Goal: Information Seeking & Learning: Learn about a topic

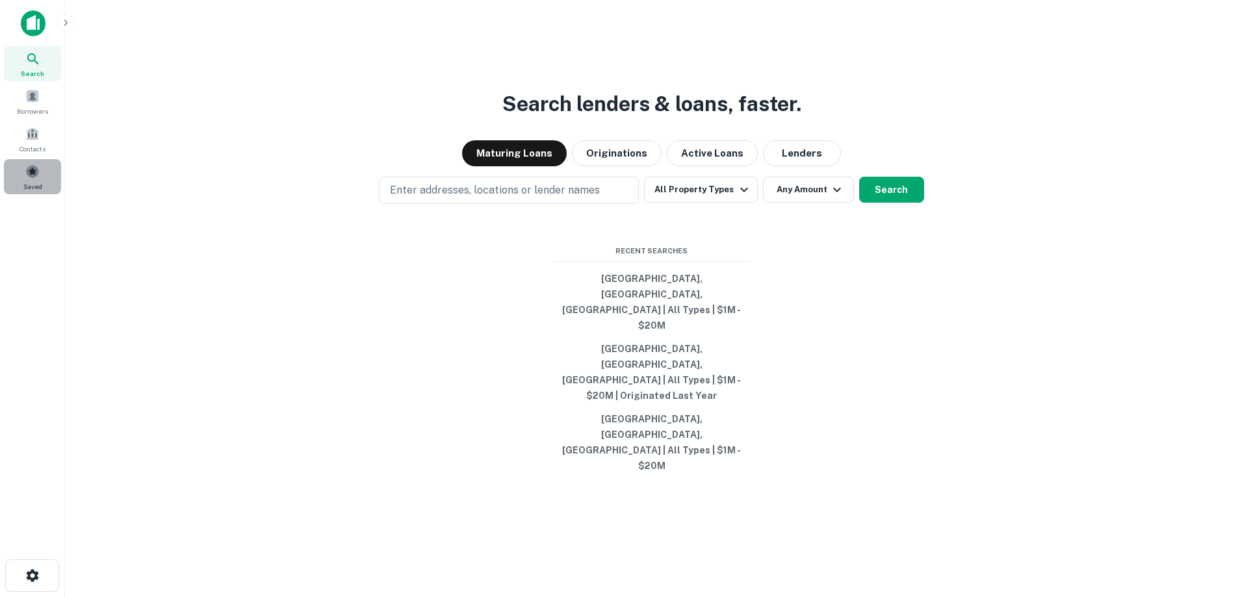
click at [44, 168] on div "Saved" at bounding box center [32, 176] width 57 height 35
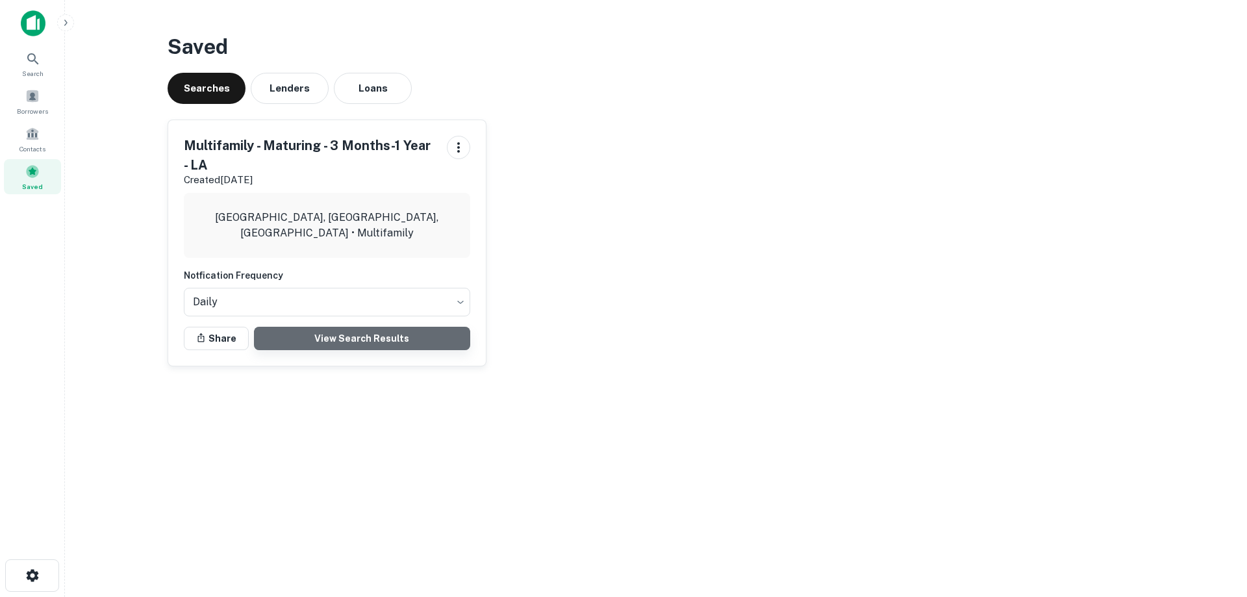
click at [383, 333] on link "View Search Results" at bounding box center [362, 338] width 216 height 23
click at [46, 99] on div "Borrowers" at bounding box center [32, 101] width 57 height 35
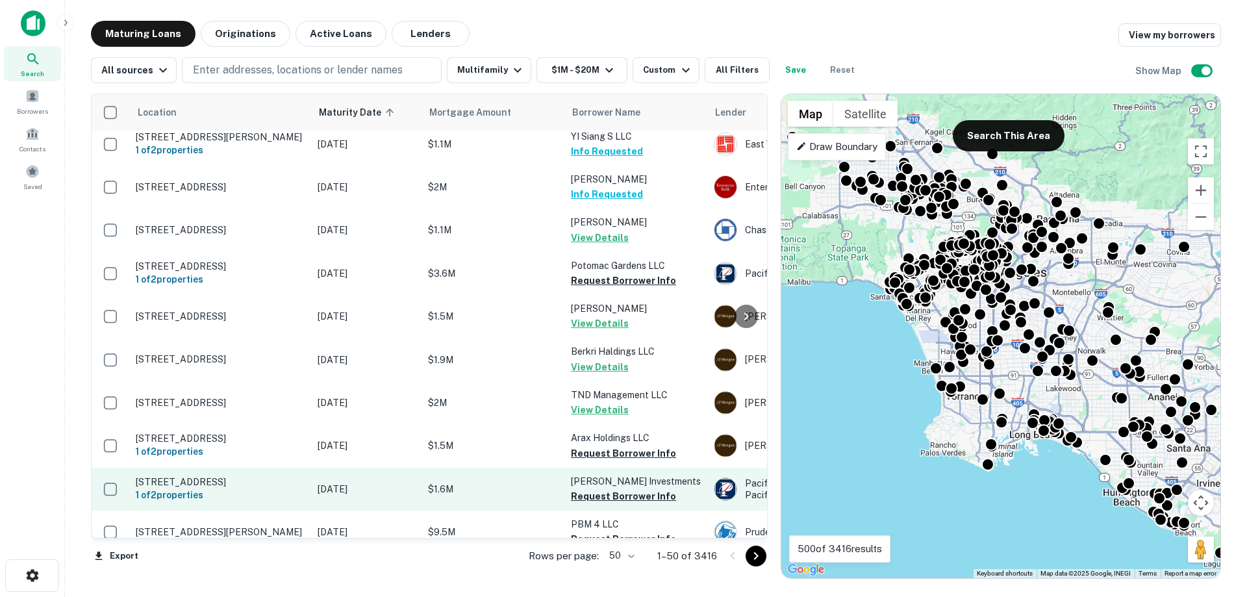
scroll to position [1821, 0]
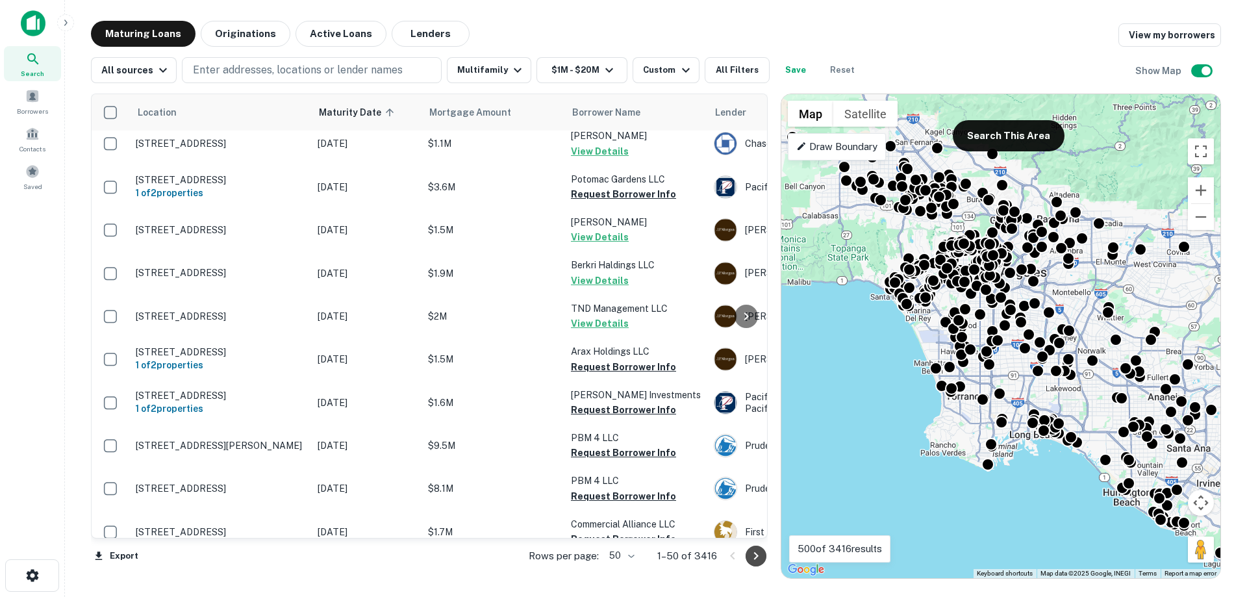
click at [749, 557] on icon "Go to next page" at bounding box center [756, 556] width 16 height 16
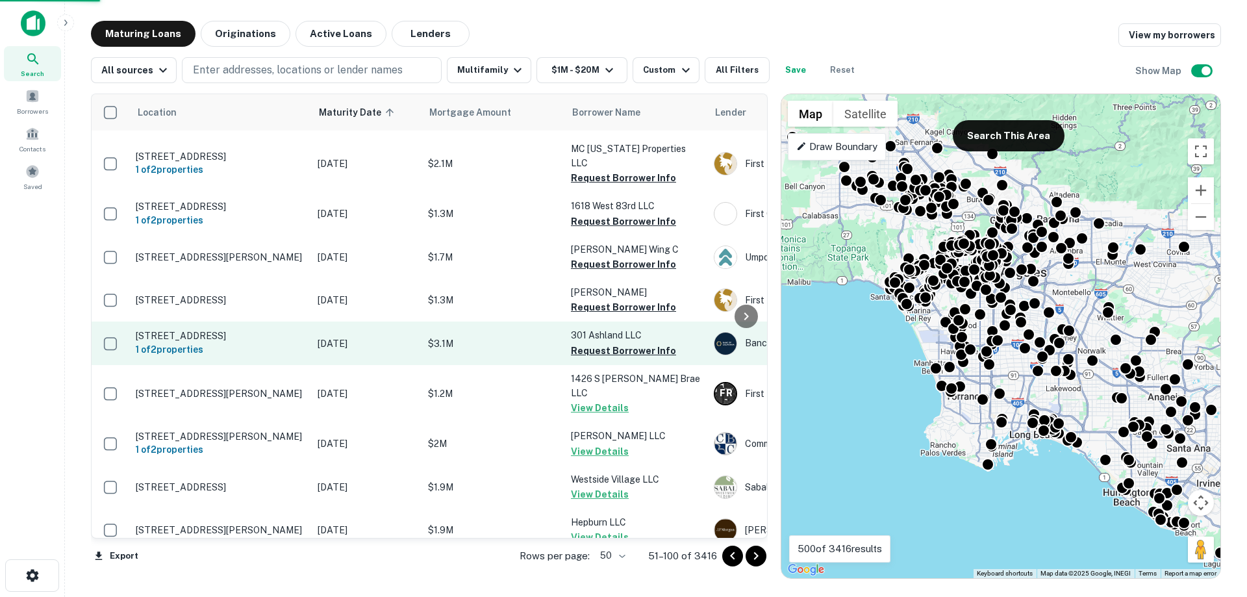
scroll to position [1818, 0]
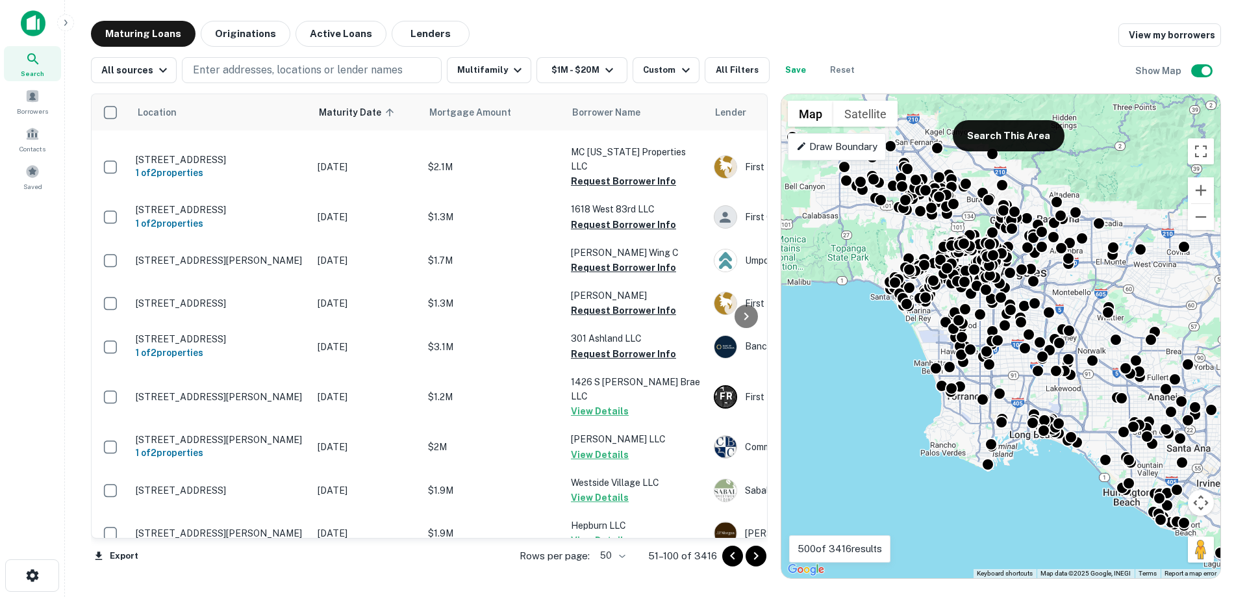
click at [32, 332] on div "Search Borrowers Contacts Saved" at bounding box center [32, 278] width 64 height 557
click at [760, 547] on button "Go to next page" at bounding box center [756, 556] width 21 height 21
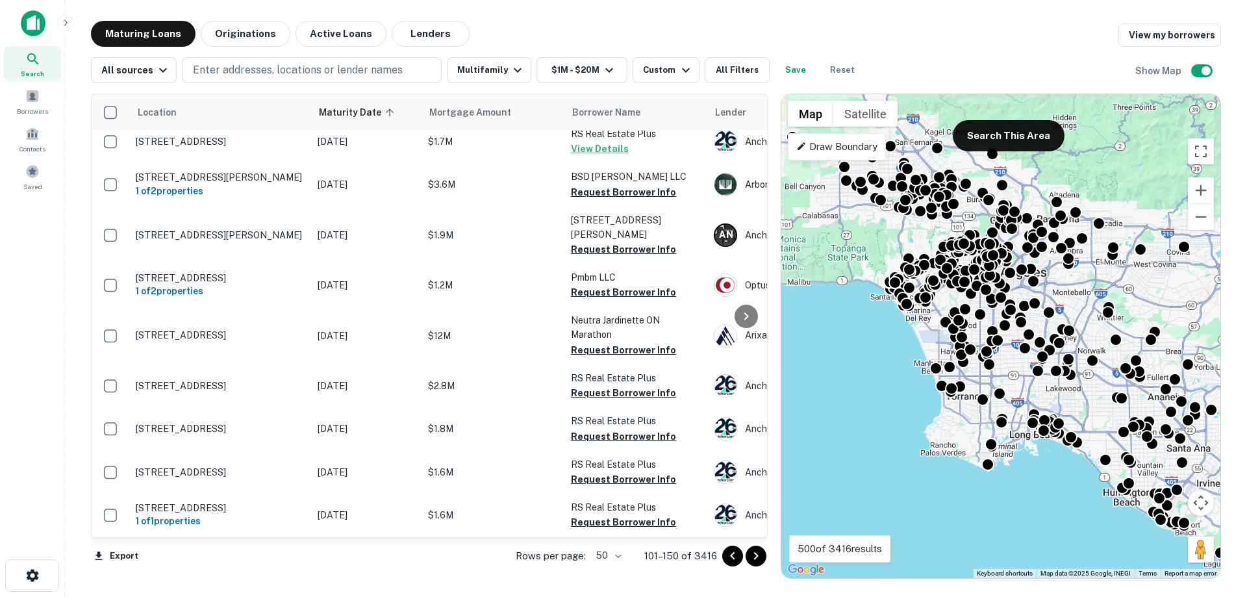
scroll to position [1823, 0]
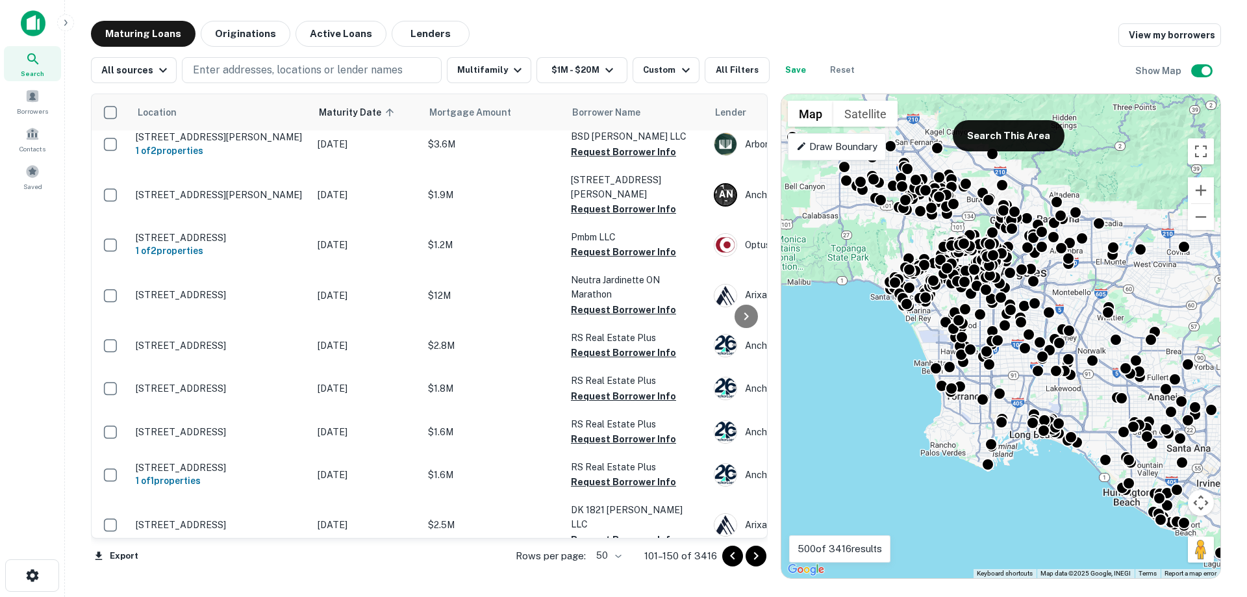
click at [755, 557] on icon "Go to next page" at bounding box center [756, 556] width 16 height 16
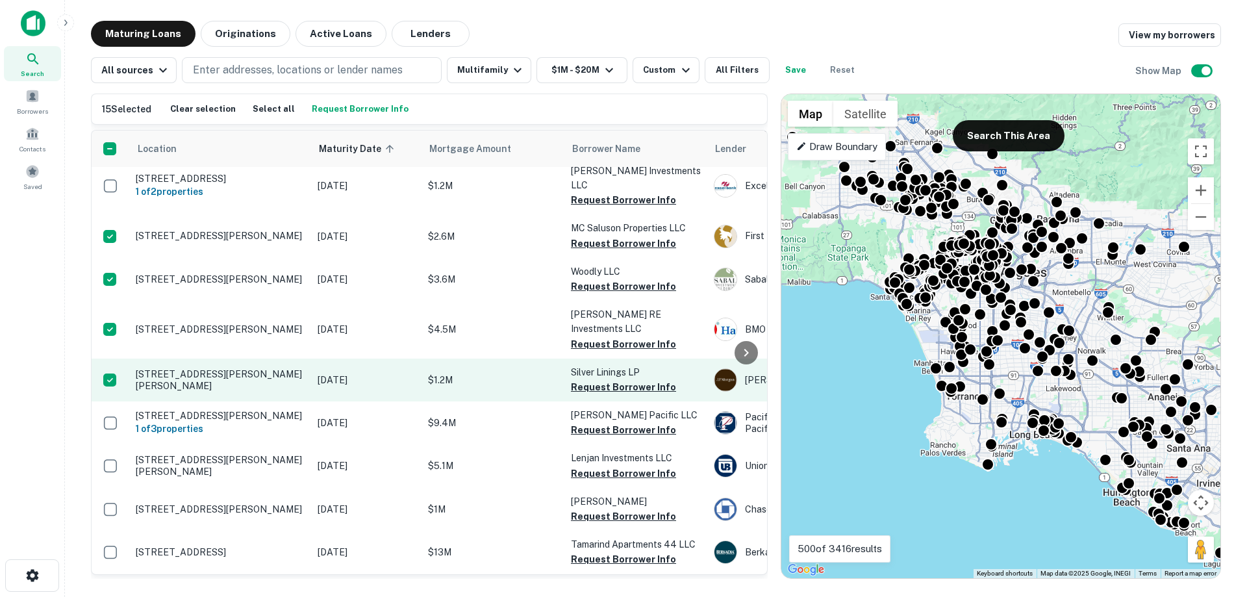
scroll to position [845, 0]
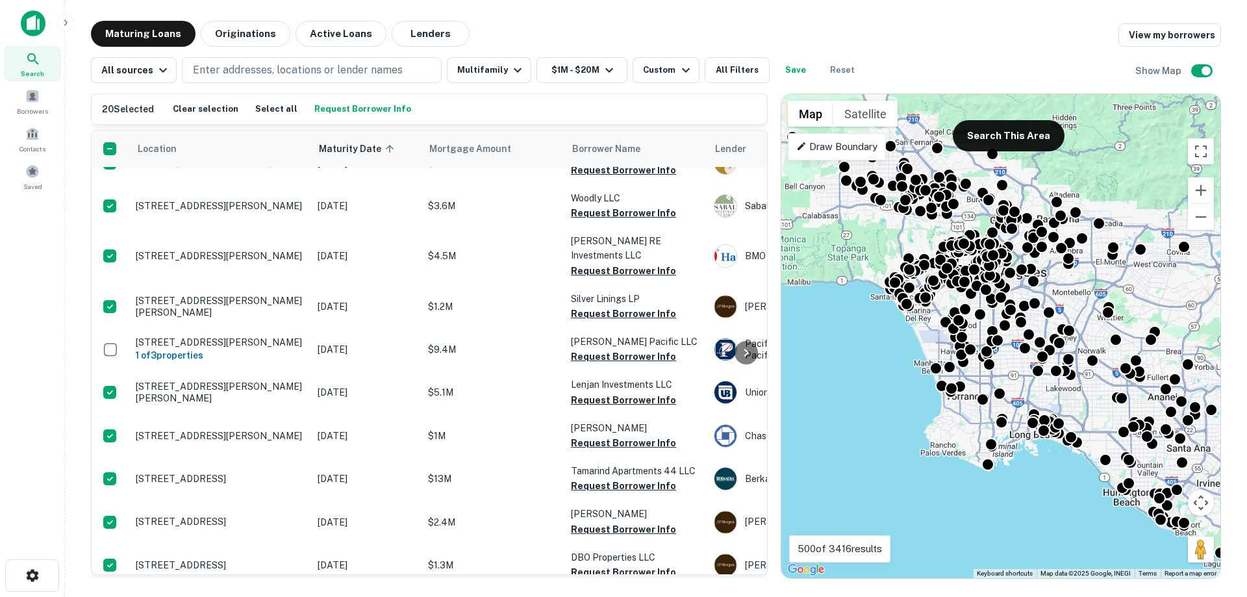
click at [324, 105] on button "Request Borrower Info" at bounding box center [362, 108] width 103 height 19
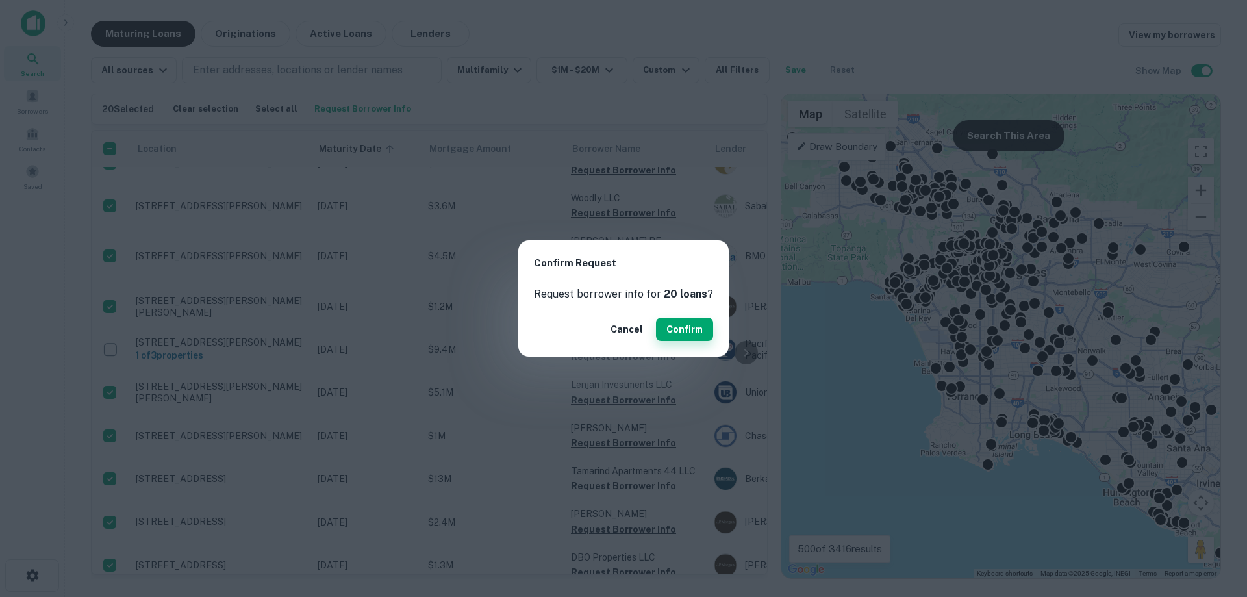
click at [669, 337] on button "Confirm" at bounding box center [684, 329] width 57 height 23
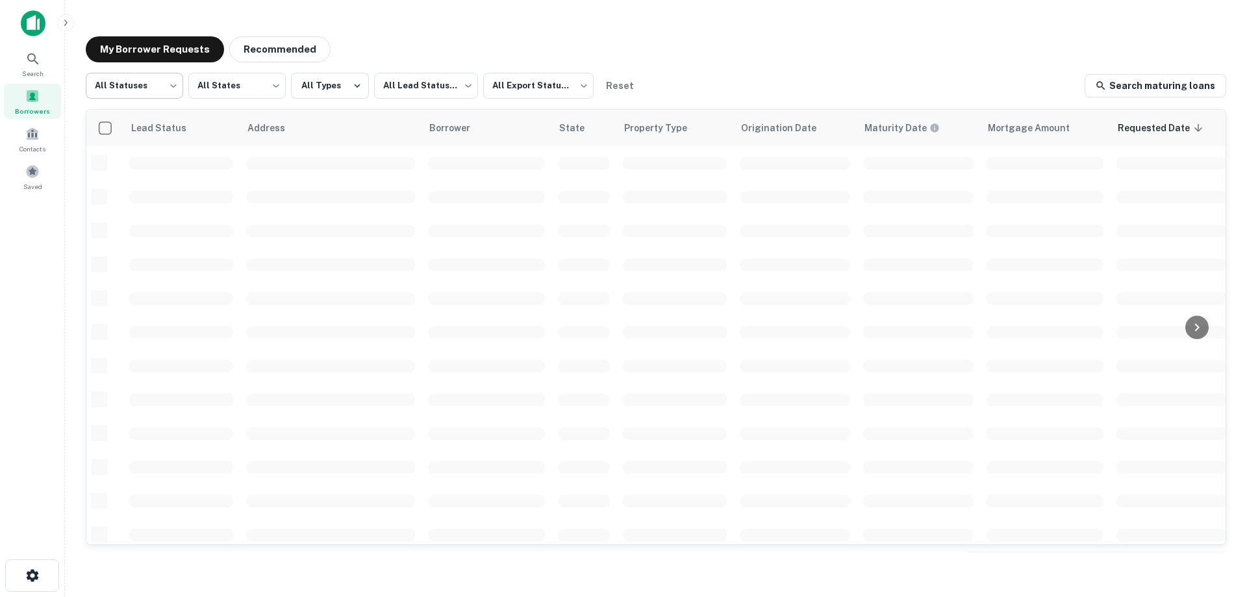
click at [155, 86] on body "Search Borrowers Contacts Saved My Borrower Requests Recommended All Statuses *…" at bounding box center [623, 298] width 1247 height 597
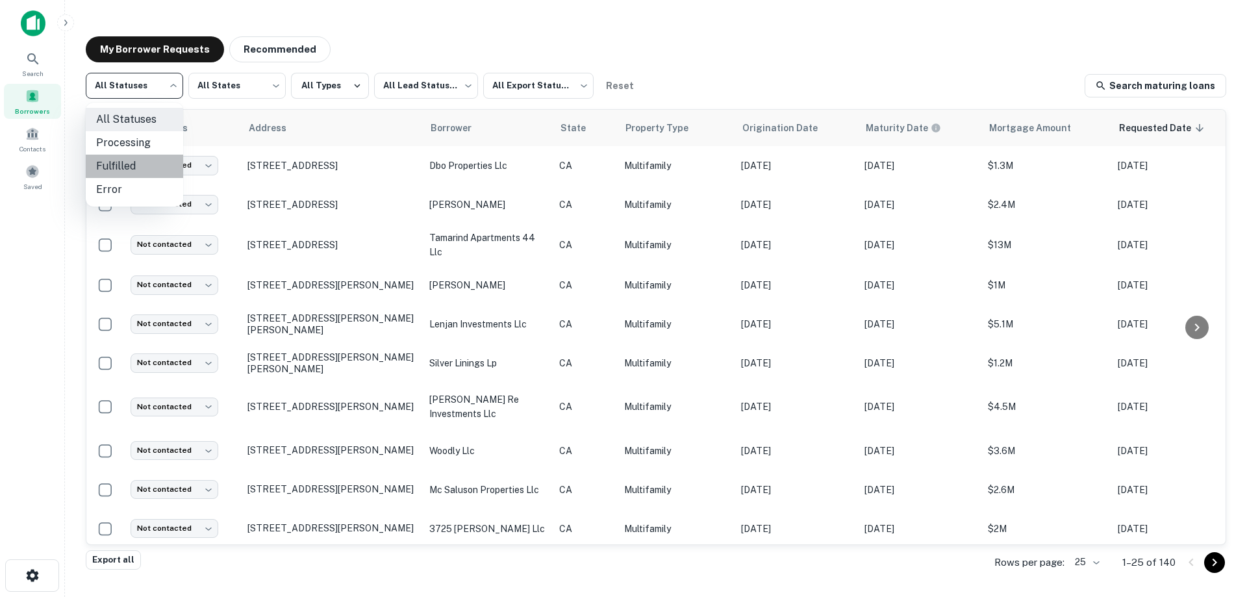
click at [144, 166] on li "Fulfilled" at bounding box center [134, 166] width 97 height 23
type input "*********"
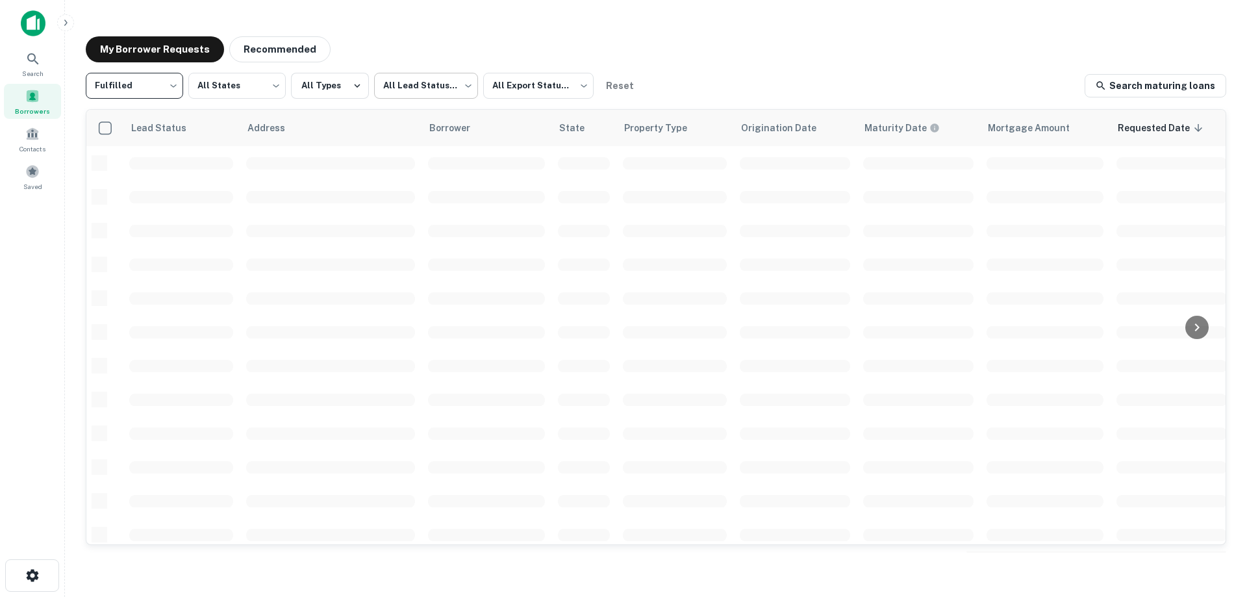
click at [442, 90] on body "Search Borrowers Contacts Saved My Borrower Requests Recommended Fulfilled ****…" at bounding box center [623, 298] width 1247 height 597
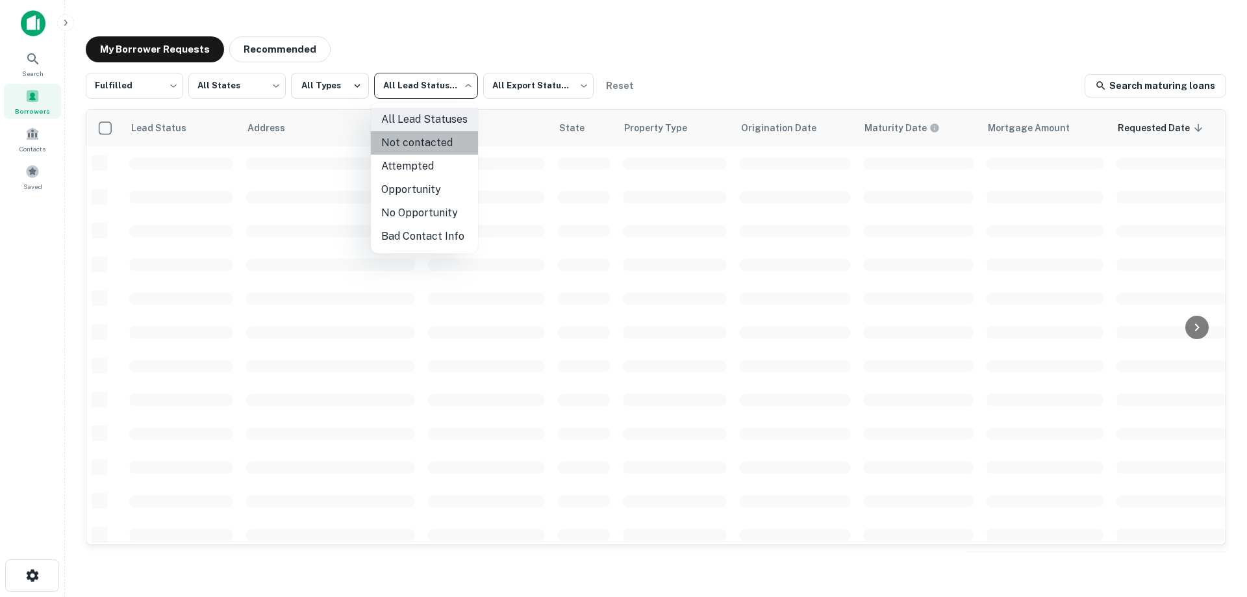
click at [433, 138] on li "Not contacted" at bounding box center [424, 142] width 107 height 23
type input "****"
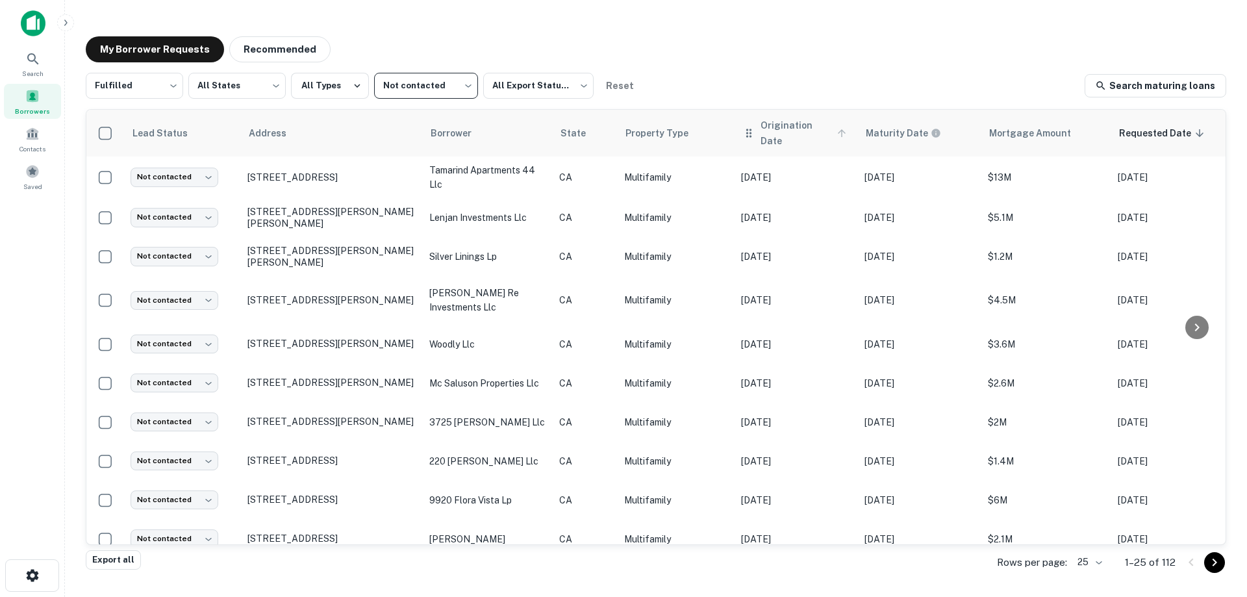
click at [796, 123] on span "Origination Date" at bounding box center [806, 133] width 90 height 31
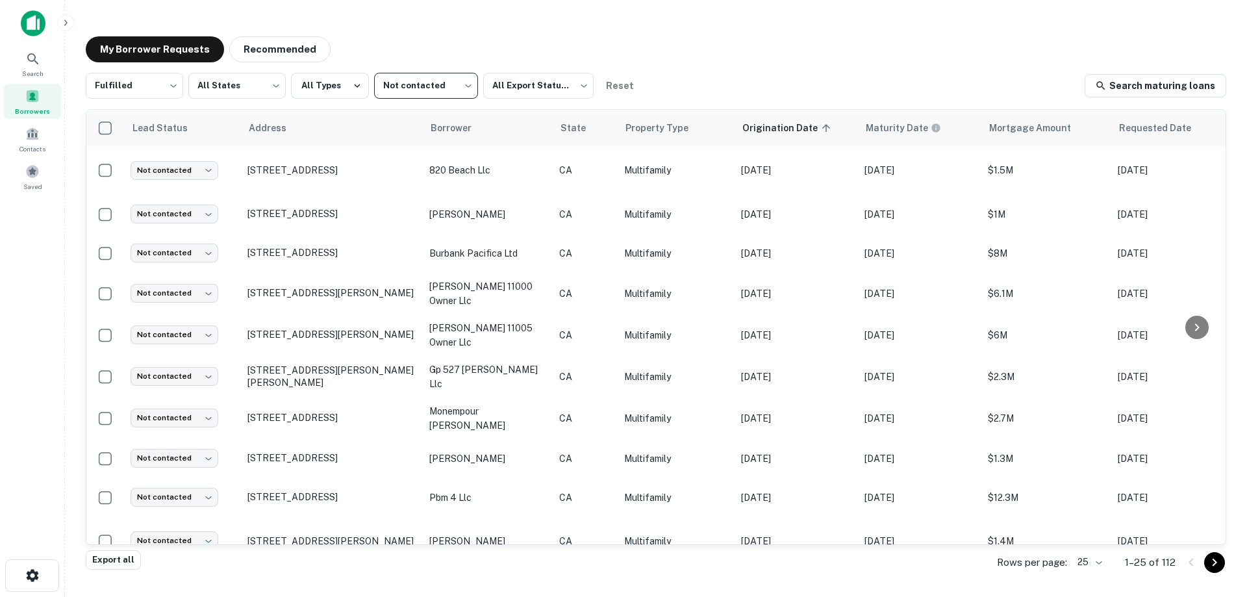
click at [1091, 561] on body "Search Borrowers Contacts Saved My Borrower Requests Recommended Fulfilled ****…" at bounding box center [623, 298] width 1247 height 597
click at [1096, 539] on li "500" at bounding box center [1090, 546] width 44 height 23
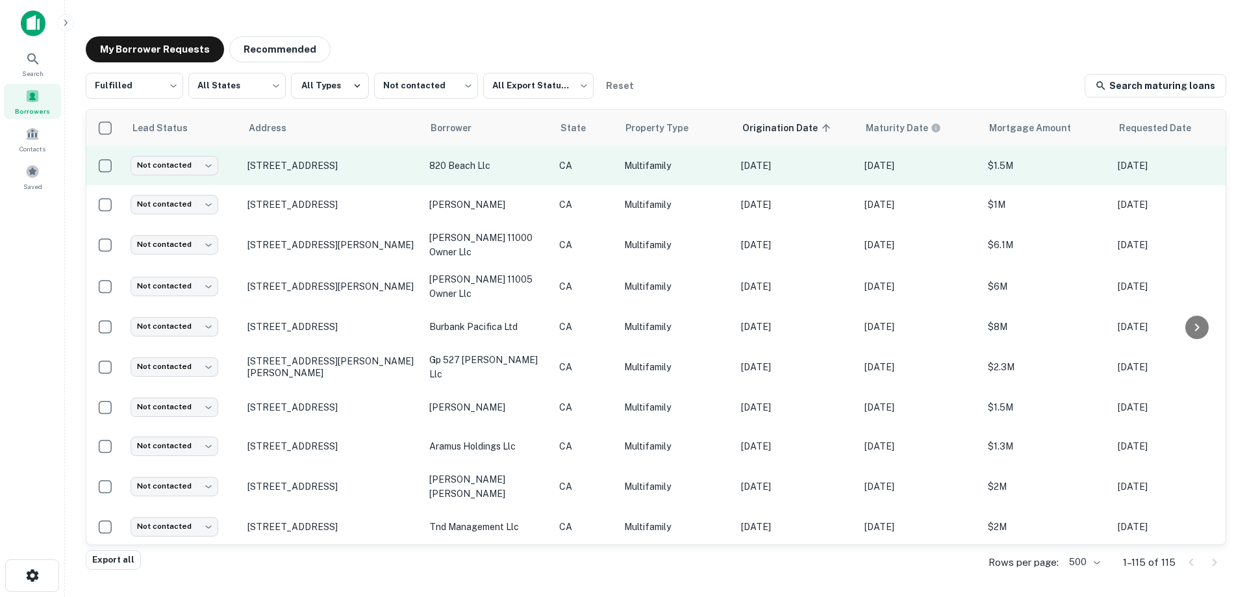
click at [662, 185] on td "Multifamily" at bounding box center [676, 165] width 117 height 39
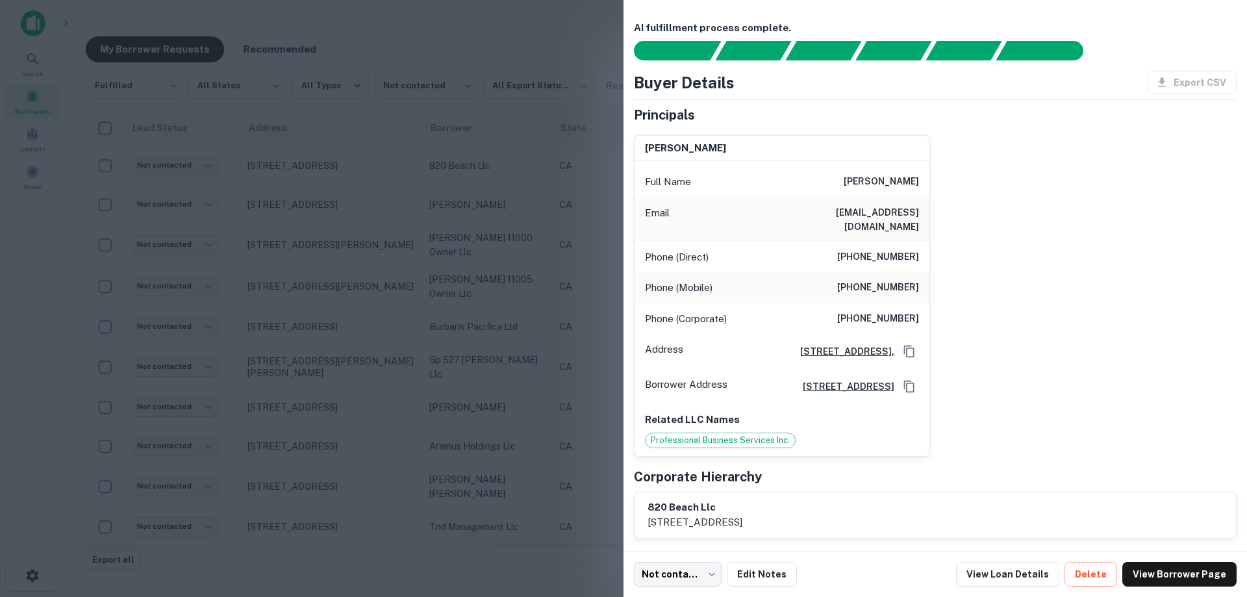
click at [508, 243] on div at bounding box center [623, 298] width 1247 height 597
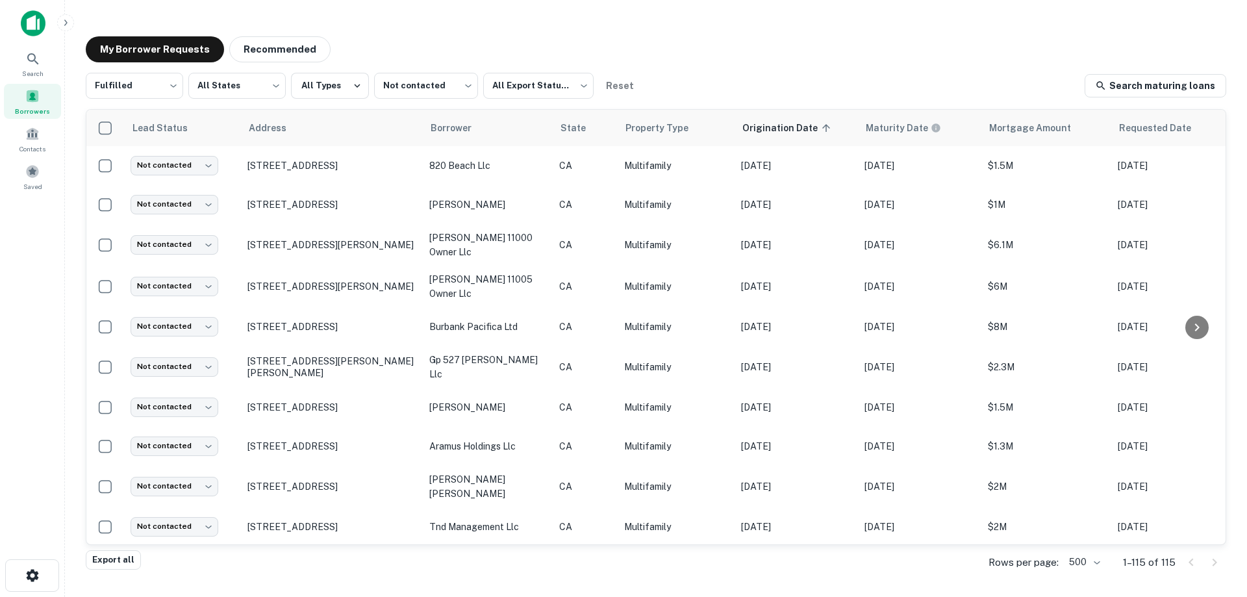
click at [974, 16] on main "My Borrower Requests Recommended Fulfilled ********* ​ All States *** ​ All Typ…" at bounding box center [656, 298] width 1182 height 597
click at [23, 328] on div "Search Borrowers Contacts Saved" at bounding box center [32, 278] width 64 height 557
click at [40, 312] on div "Search Borrowers Contacts Saved" at bounding box center [32, 278] width 64 height 557
click at [38, 285] on div "Search Borrowers Contacts Saved" at bounding box center [32, 278] width 64 height 557
click at [34, 325] on div "Search Borrowers Contacts Saved" at bounding box center [32, 278] width 64 height 557
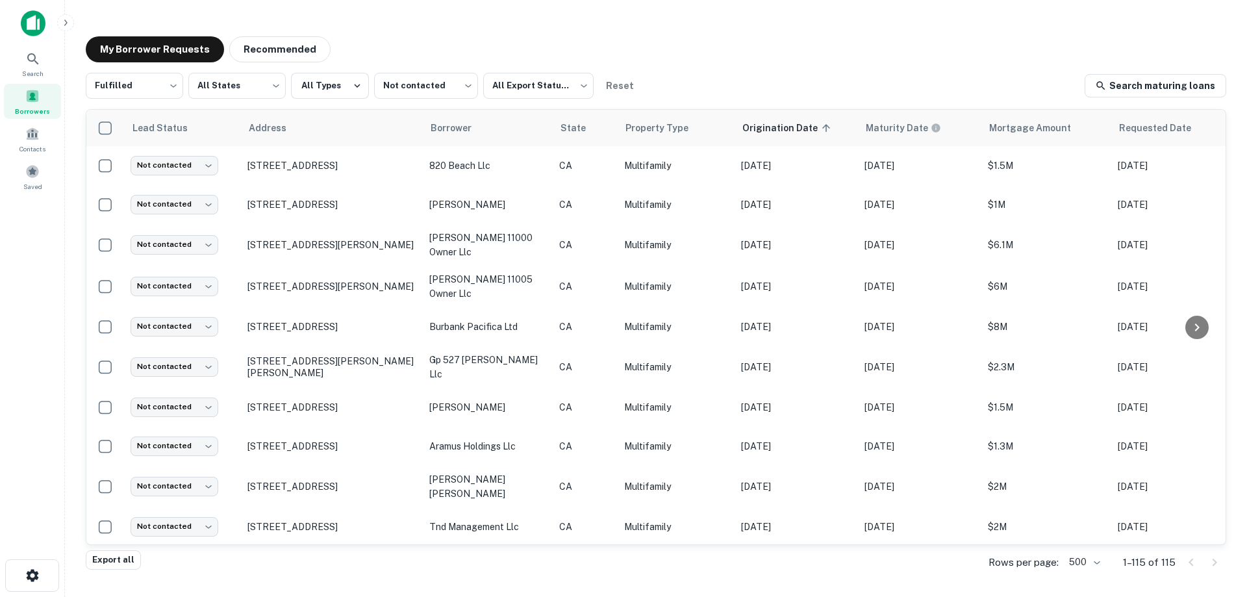
click at [53, 349] on div "Search Borrowers Contacts Saved" at bounding box center [32, 278] width 64 height 557
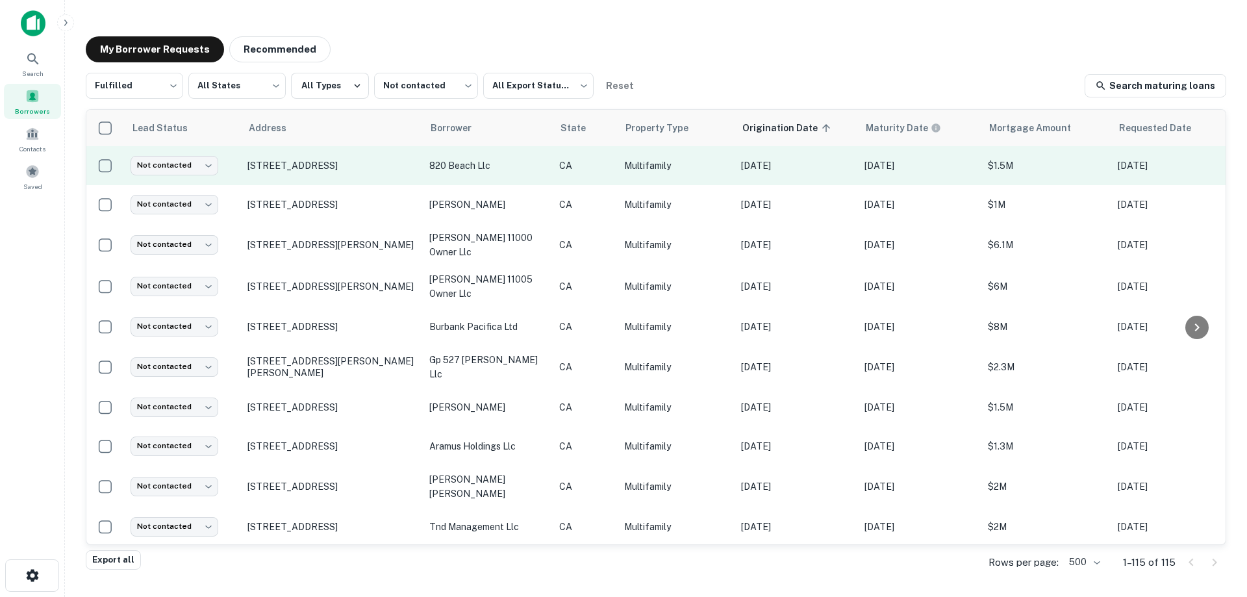
click at [520, 166] on p "820 beach llc" at bounding box center [487, 166] width 117 height 14
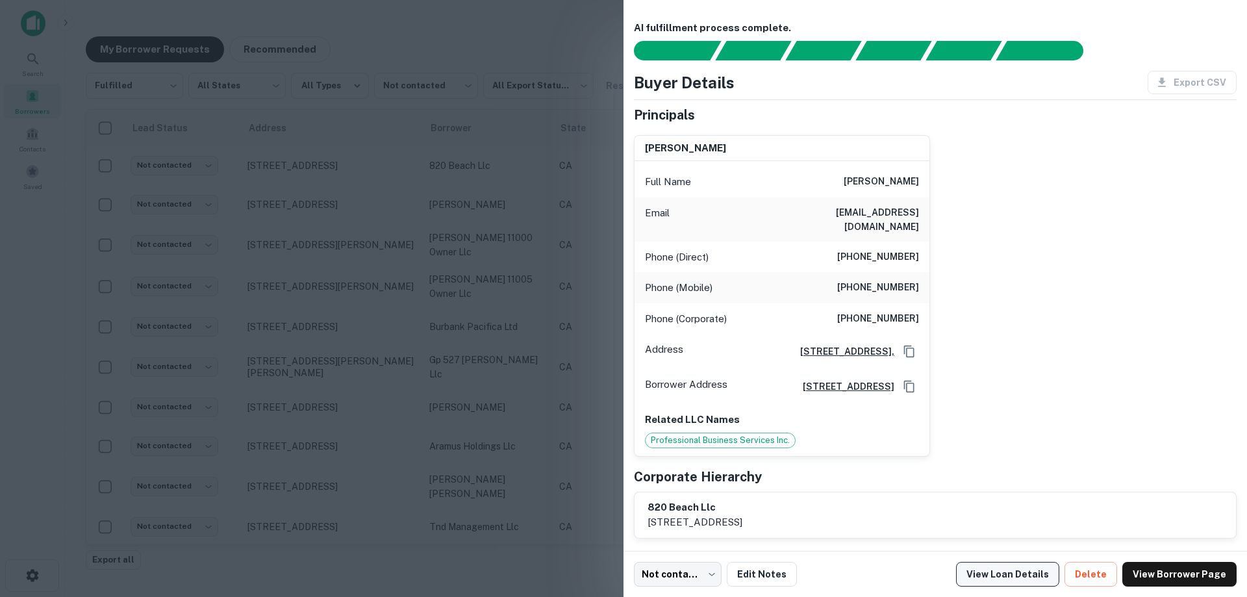
click at [1015, 576] on link "View Loan Details" at bounding box center [1007, 574] width 103 height 25
click at [512, 180] on div at bounding box center [623, 298] width 1247 height 597
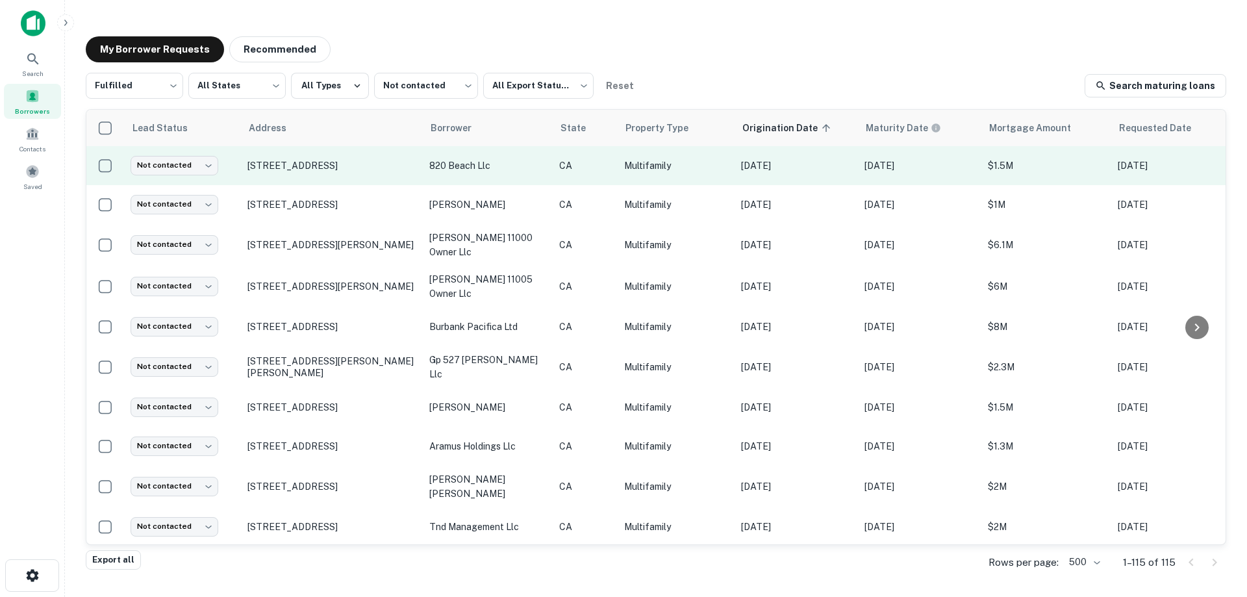
click at [519, 172] on p "820 beach llc" at bounding box center [487, 166] width 117 height 14
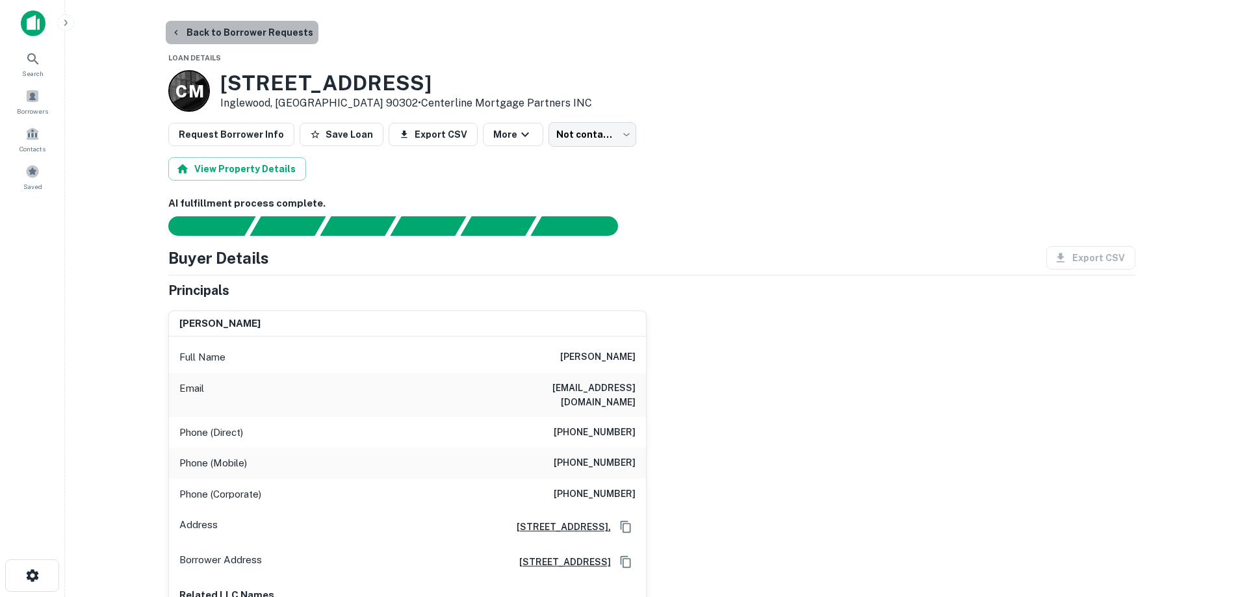
click at [256, 25] on button "Back to Borrower Requests" at bounding box center [242, 32] width 153 height 23
